Goal: Information Seeking & Learning: Learn about a topic

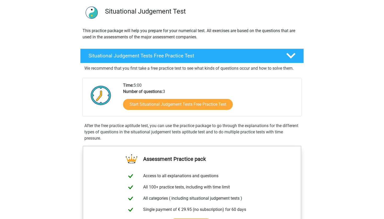
scroll to position [72, 0]
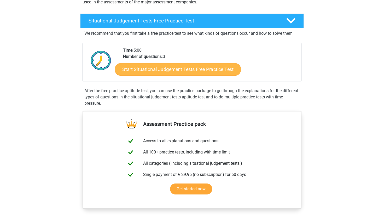
click at [221, 71] on link "Start Situational Judgement Tests Free Practice Test" at bounding box center [178, 69] width 126 height 13
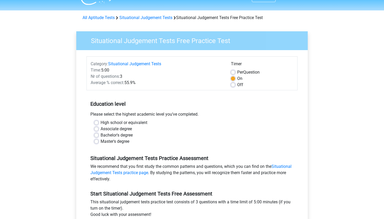
scroll to position [13, 0]
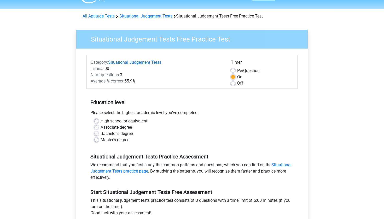
click at [126, 133] on label "Bachelor's degree" at bounding box center [117, 134] width 32 height 6
click at [98, 133] on input "Bachelor's degree" at bounding box center [96, 133] width 4 height 5
radio input "true"
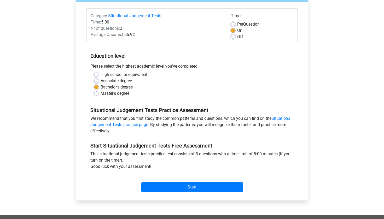
scroll to position [60, 0]
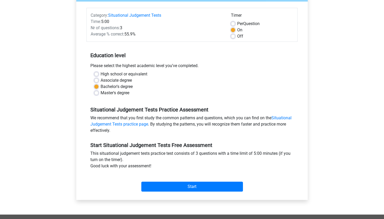
click at [167, 181] on div "Start" at bounding box center [191, 182] width 211 height 18
click at [169, 187] on input "Start" at bounding box center [192, 187] width 102 height 10
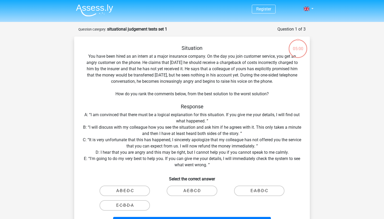
scroll to position [18, 0]
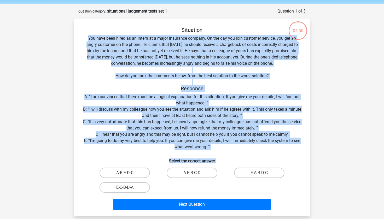
drag, startPoint x: 89, startPoint y: 38, endPoint x: 188, endPoint y: 197, distance: 186.6
click at [188, 197] on div "Situation You have been hired as an intern at a major insurance company. On the…" at bounding box center [191, 119] width 231 height 185
copy div "You have been hired as an intern at a major insurance company. On the day you j…"
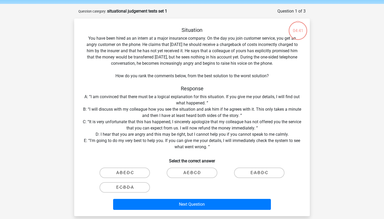
click at [273, 68] on div "Situation You have been hired as an intern at a major insurance company. On the…" at bounding box center [191, 119] width 231 height 185
click at [140, 174] on label "A-B-E-D-C" at bounding box center [125, 173] width 50 height 10
click at [128, 174] on input "A-B-E-D-C" at bounding box center [126, 174] width 3 height 3
radio input "true"
click at [195, 171] on label "A-E-B-C-D" at bounding box center [192, 173] width 50 height 10
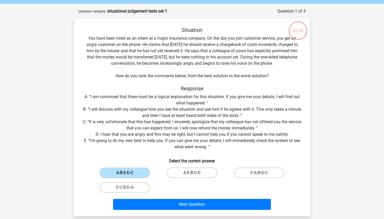
click at [195, 173] on input "A-E-B-C-D" at bounding box center [193, 174] width 3 height 3
radio input "true"
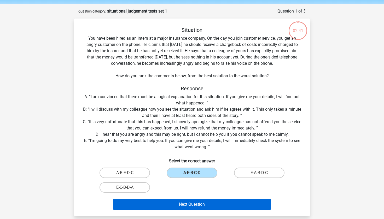
click at [190, 205] on button "Next Question" at bounding box center [192, 204] width 158 height 11
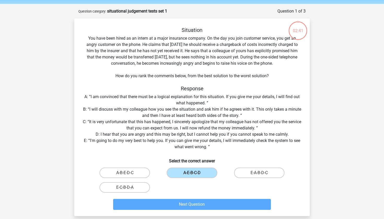
scroll to position [26, 0]
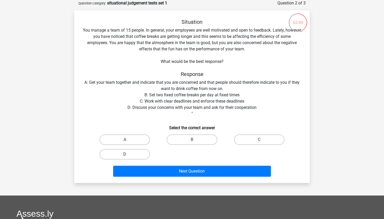
click at [126, 153] on label "D" at bounding box center [125, 154] width 50 height 10
click at [126, 154] on input "D" at bounding box center [126, 155] width 3 height 3
radio input "true"
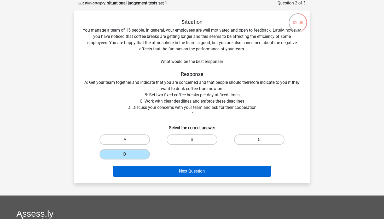
click at [151, 173] on button "Next Question" at bounding box center [192, 171] width 158 height 11
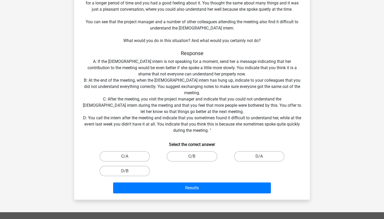
scroll to position [72, 0]
click at [254, 156] on label "D/A" at bounding box center [259, 156] width 50 height 10
click at [259, 156] on input "D/A" at bounding box center [260, 157] width 3 height 3
radio input "true"
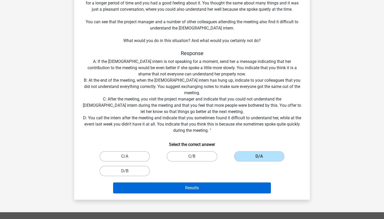
click at [245, 186] on button "Results" at bounding box center [192, 188] width 158 height 11
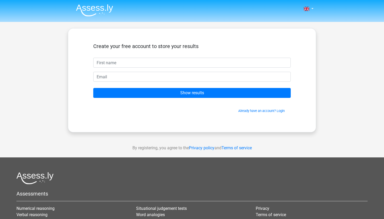
click at [214, 68] on input "text" at bounding box center [191, 63] width 197 height 10
type input "deepti"
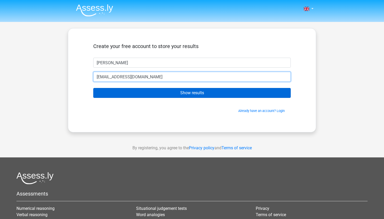
type input "damanideepti@gmail.com"
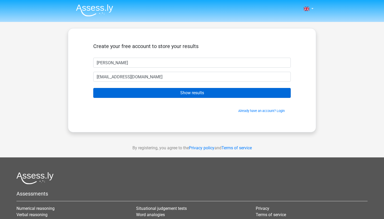
click at [221, 89] on input "Show results" at bounding box center [191, 93] width 197 height 10
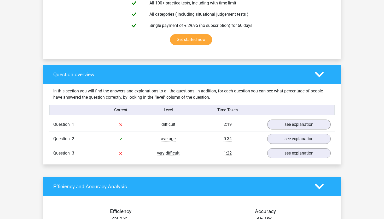
scroll to position [328, 0]
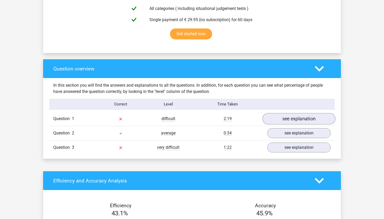
click at [287, 117] on link "see explanation" at bounding box center [299, 118] width 73 height 11
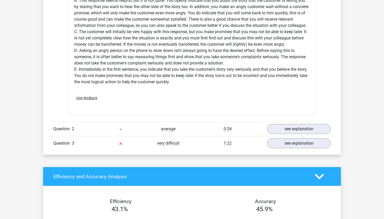
scroll to position [658, 0]
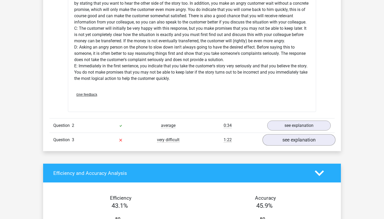
click at [297, 140] on link "see explanation" at bounding box center [299, 140] width 73 height 11
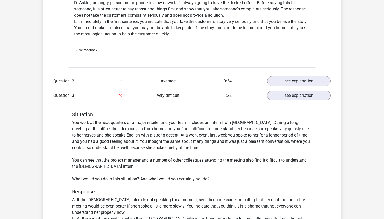
scroll to position [672, 0]
